Goal: Navigation & Orientation: Find specific page/section

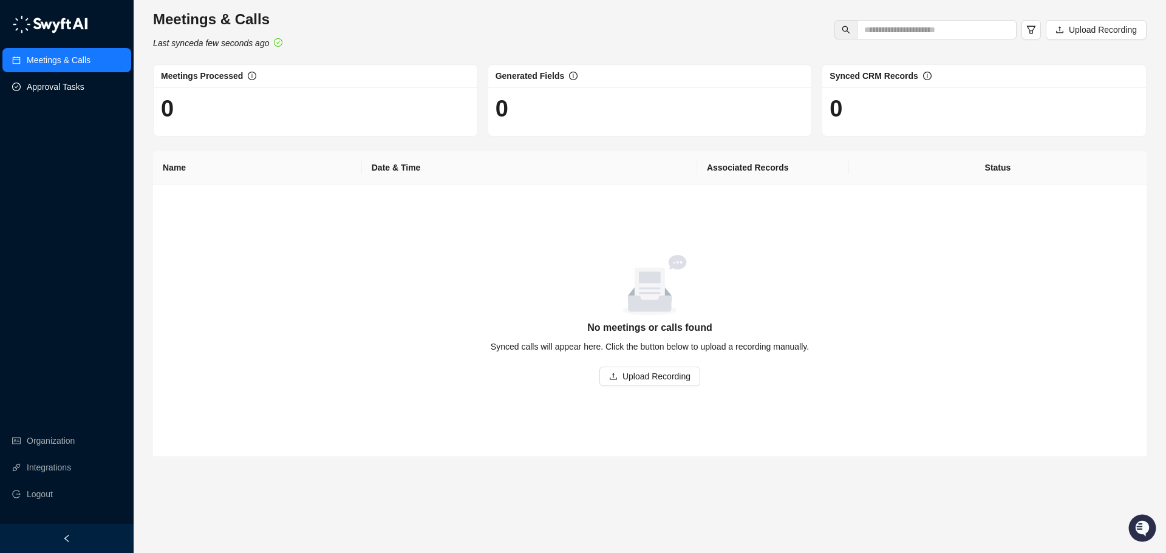
click at [40, 85] on link "Approval Tasks" at bounding box center [56, 87] width 58 height 24
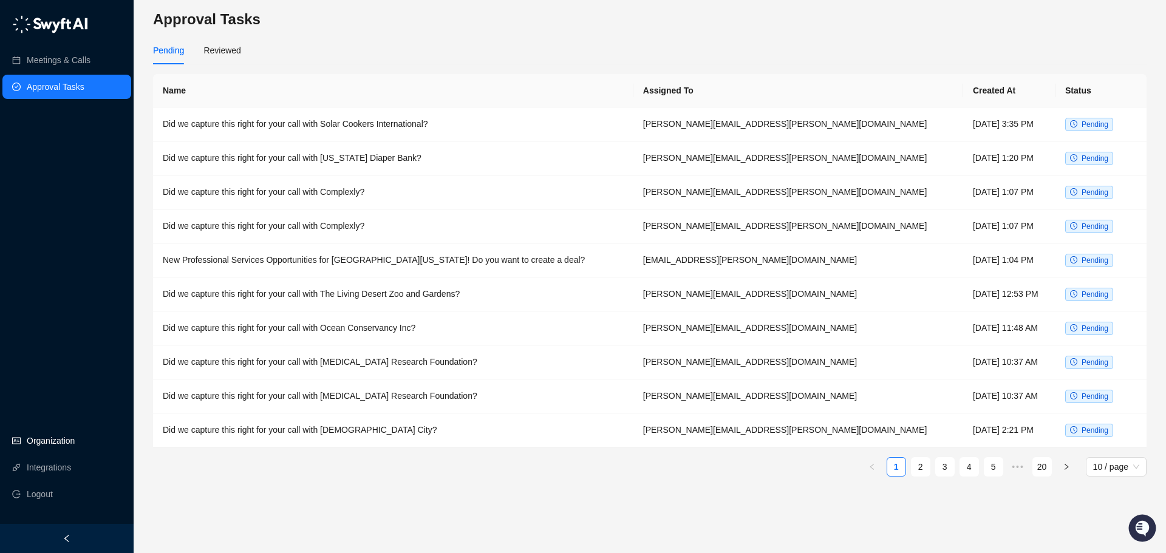
click at [44, 436] on link "Organization" at bounding box center [51, 441] width 48 height 24
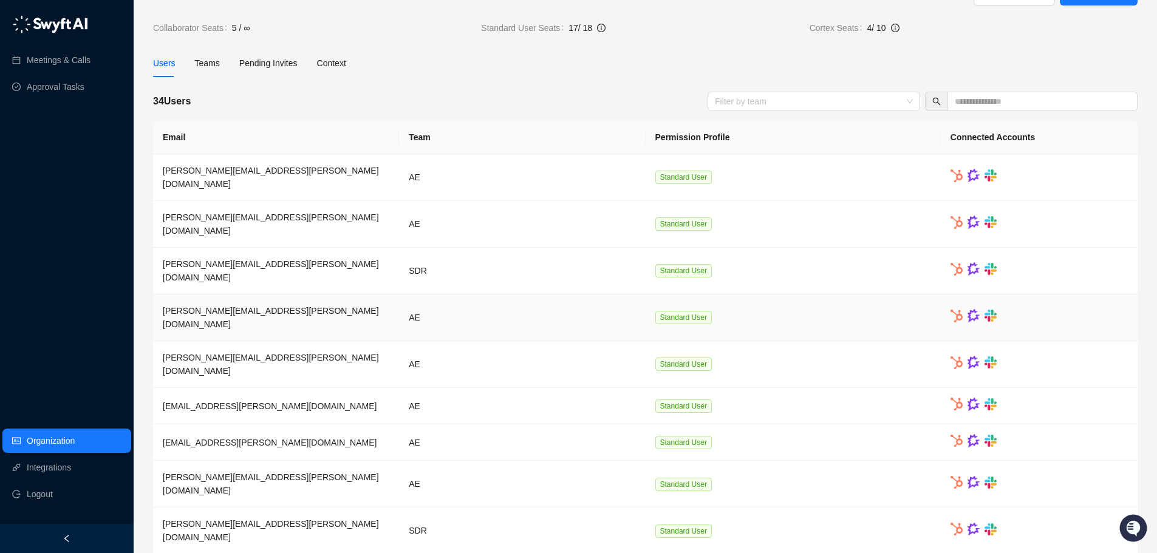
scroll to position [52, 0]
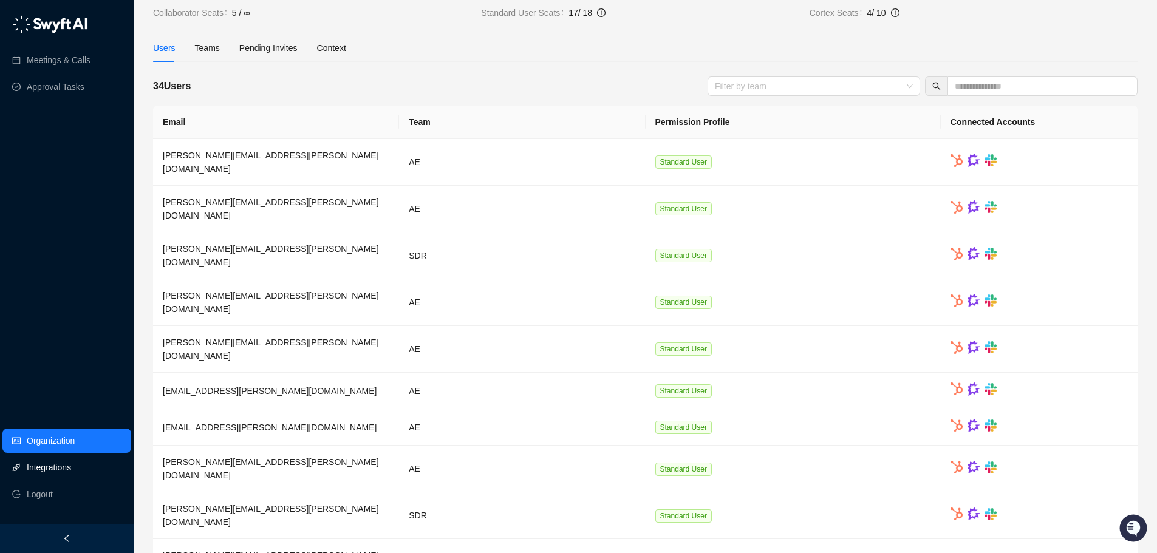
click at [53, 475] on link "Integrations" at bounding box center [49, 468] width 44 height 24
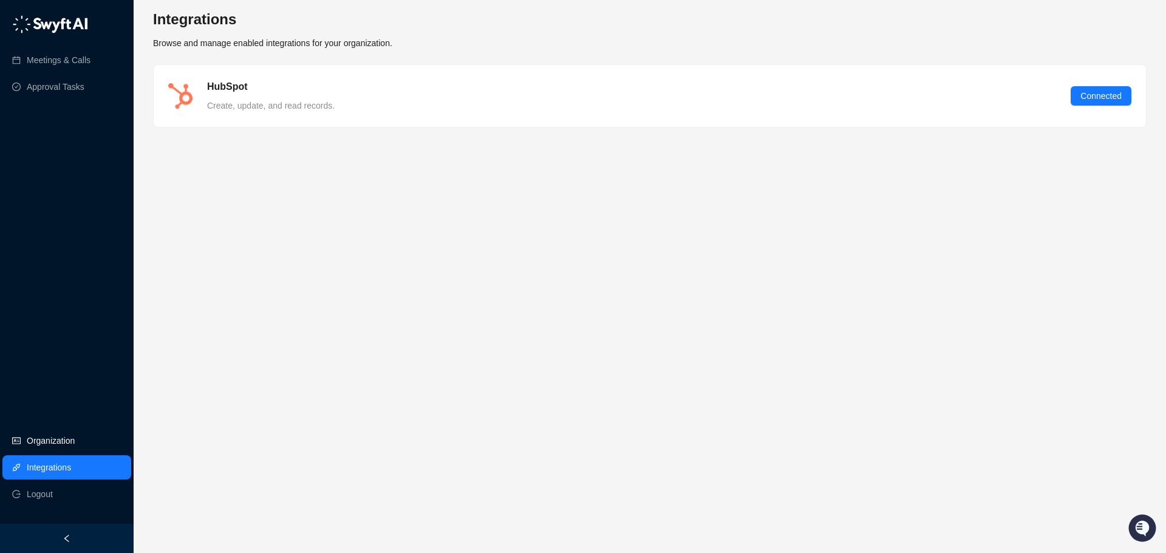
click at [66, 442] on link "Organization" at bounding box center [51, 441] width 48 height 24
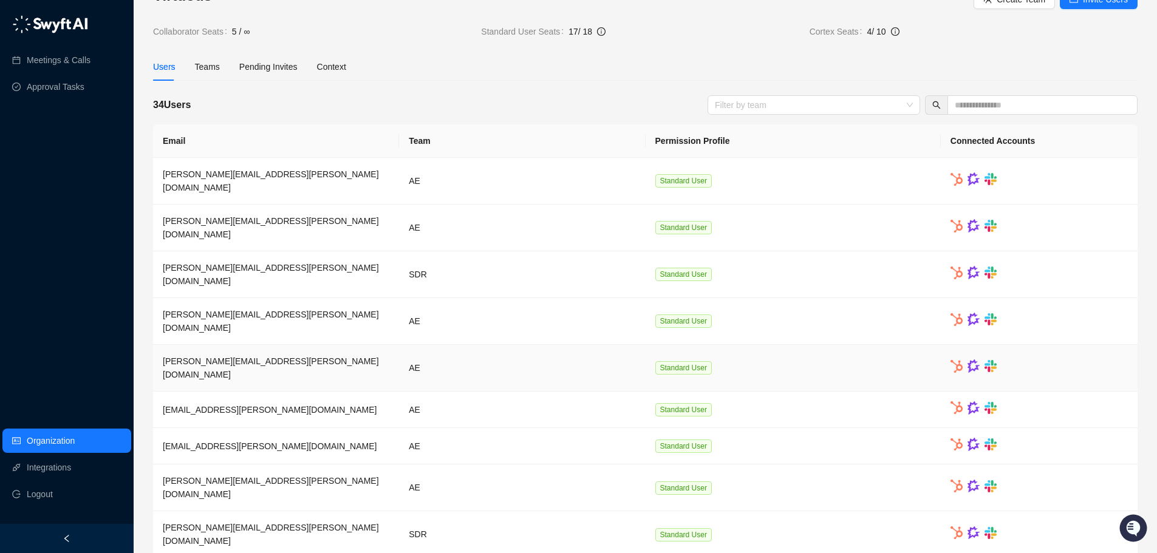
scroll to position [52, 0]
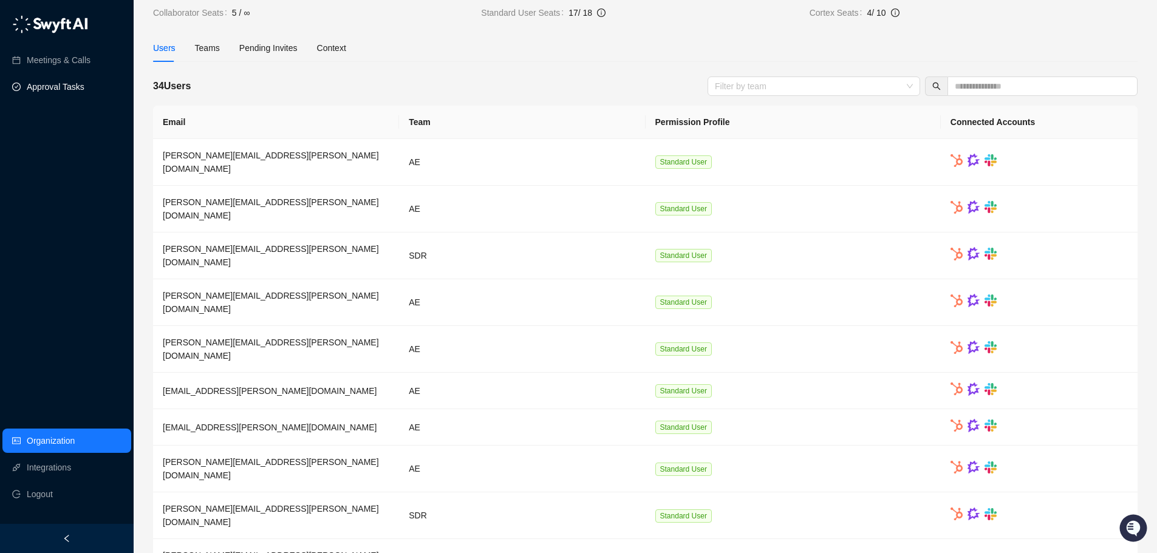
click at [43, 86] on link "Approval Tasks" at bounding box center [56, 87] width 58 height 24
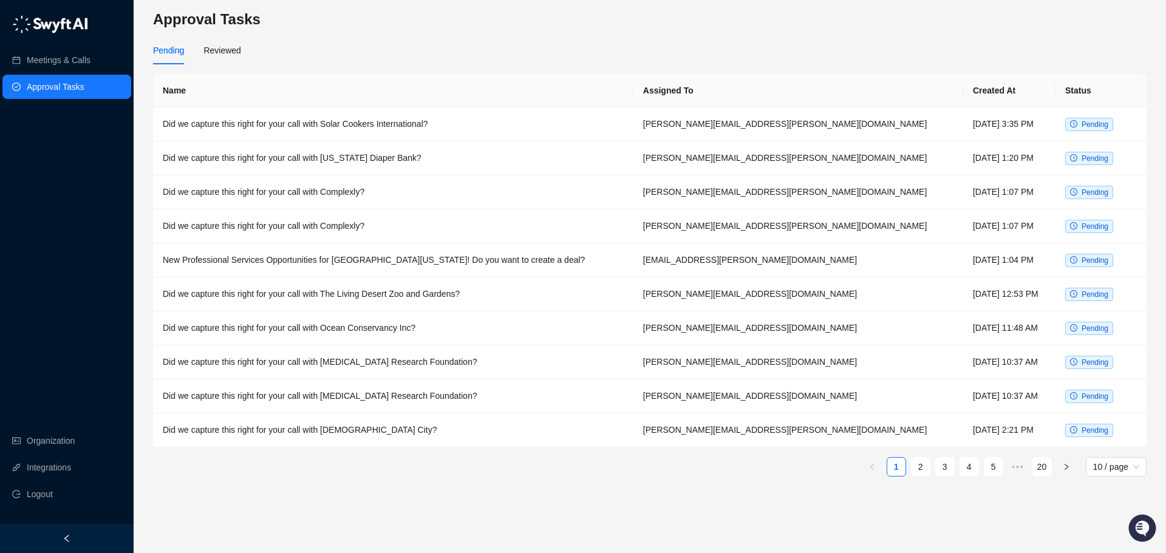
click at [63, 46] on ul "Meetings & Calls Approval Tasks" at bounding box center [67, 74] width 134 height 56
click at [67, 53] on link "Meetings & Calls" at bounding box center [59, 60] width 64 height 24
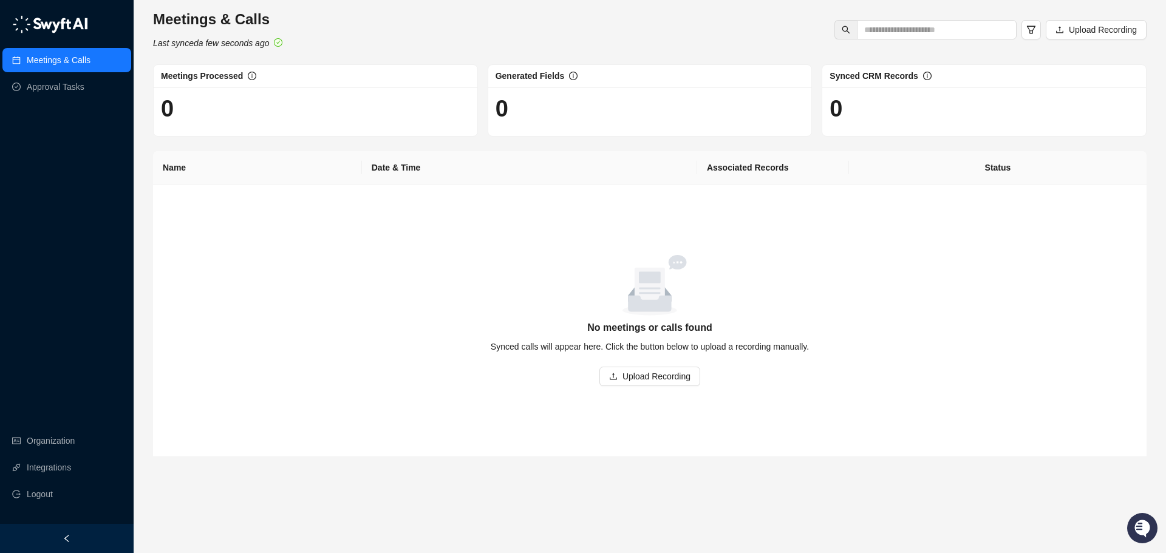
click at [1148, 527] on icon "Open customer support" at bounding box center [1142, 527] width 15 height 15
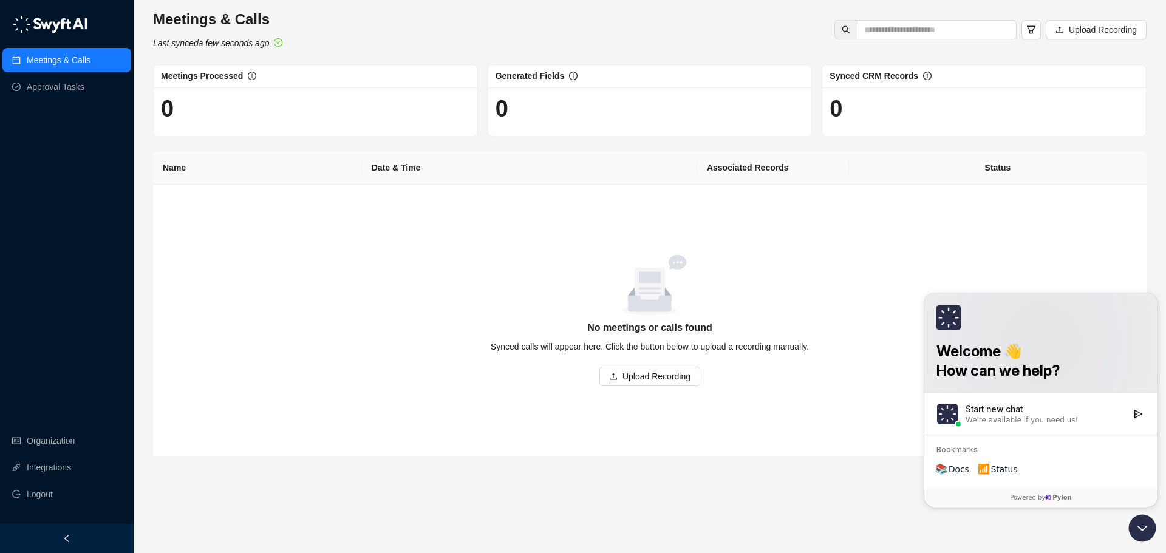
click at [950, 472] on span "Docs" at bounding box center [959, 470] width 21 height 12
